Goal: Task Accomplishment & Management: Use online tool/utility

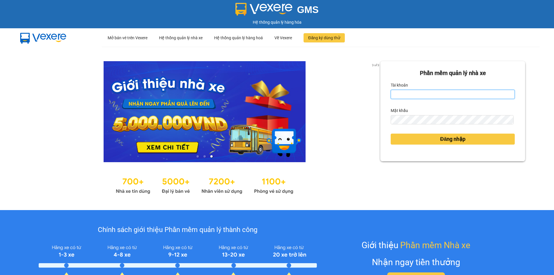
drag, startPoint x: 397, startPoint y: 92, endPoint x: 400, endPoint y: 92, distance: 3.5
click at [398, 92] on input "Tài khoản" at bounding box center [453, 94] width 124 height 9
type input "huonggiang.tankimchi"
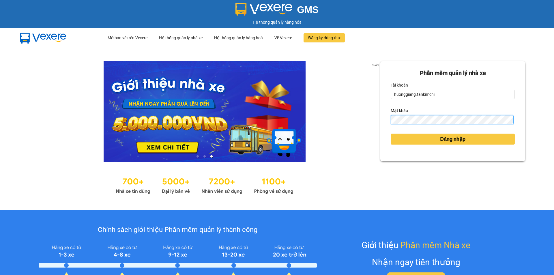
click at [391, 134] on button "Đăng nhập" at bounding box center [453, 139] width 124 height 11
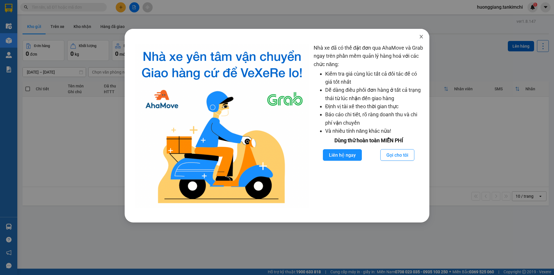
click at [419, 36] on icon "close" at bounding box center [421, 36] width 5 height 5
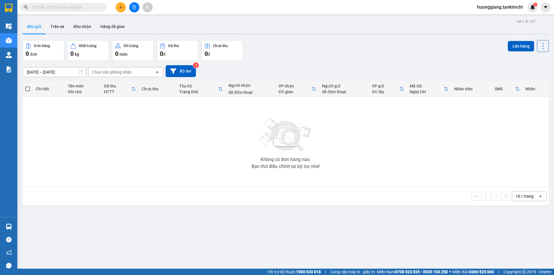
click at [90, 9] on input "text" at bounding box center [66, 7] width 68 height 6
type input "0"
